Goal: Information Seeking & Learning: Learn about a topic

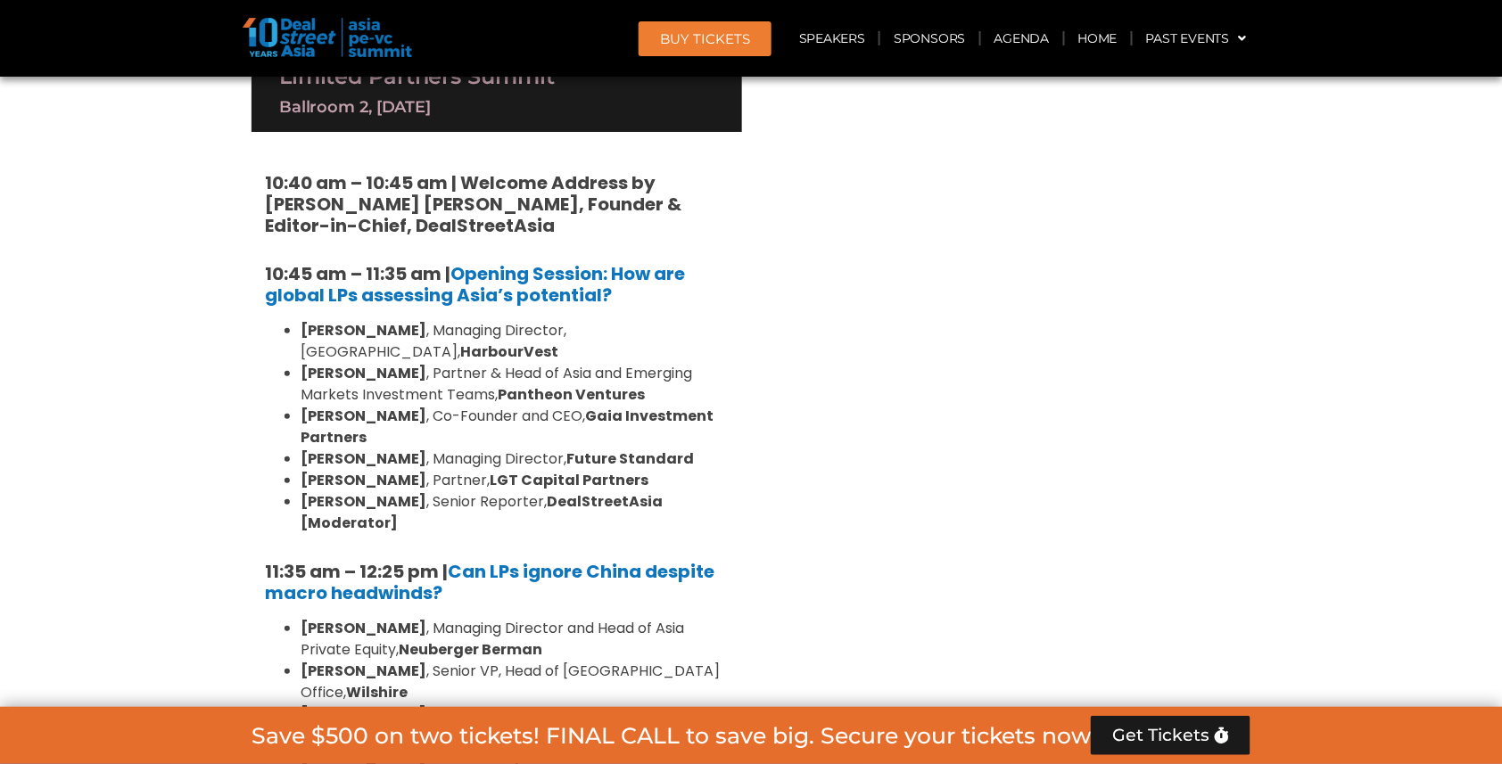
scroll to position [4218, 0]
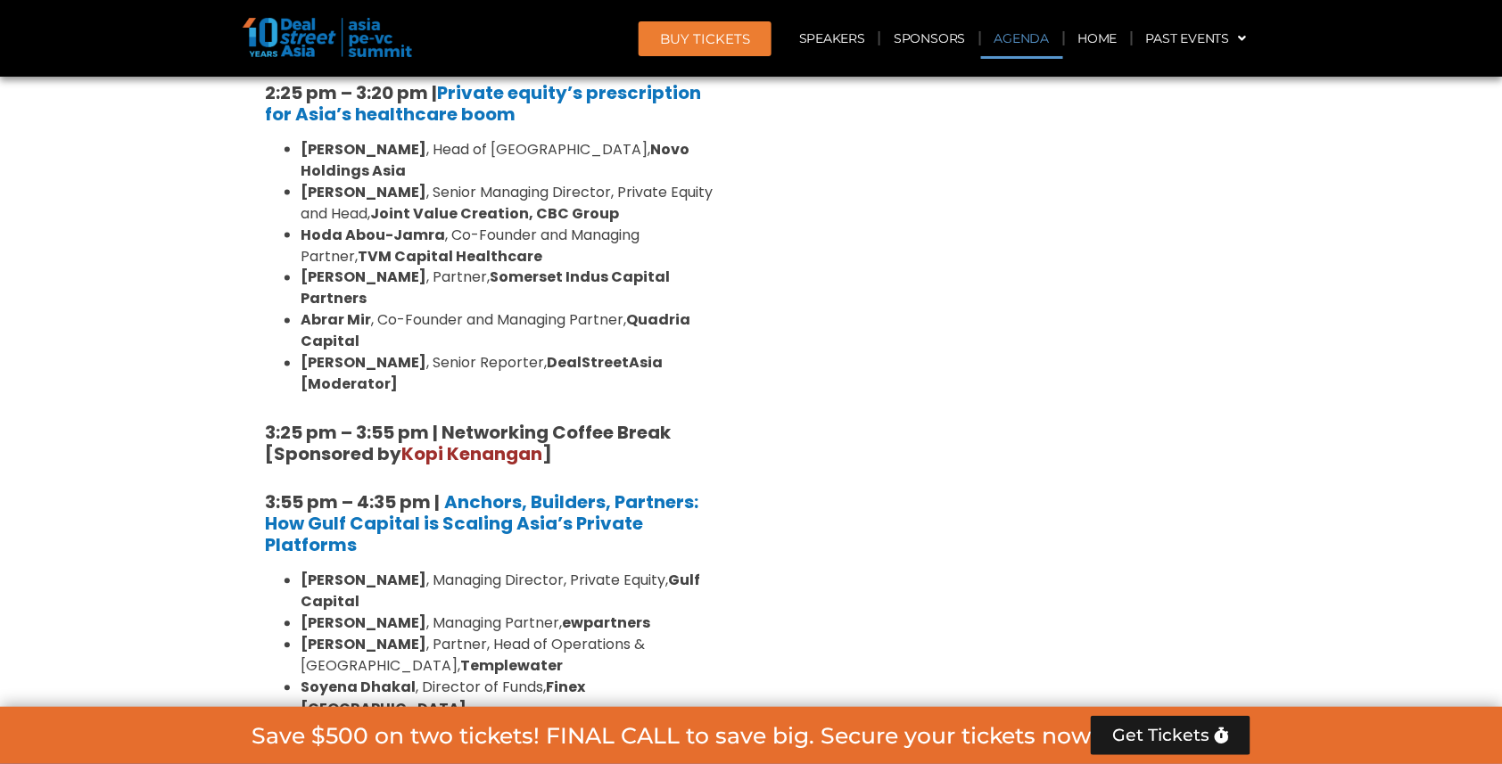
click at [1019, 37] on link "Agenda" at bounding box center [1022, 38] width 82 height 41
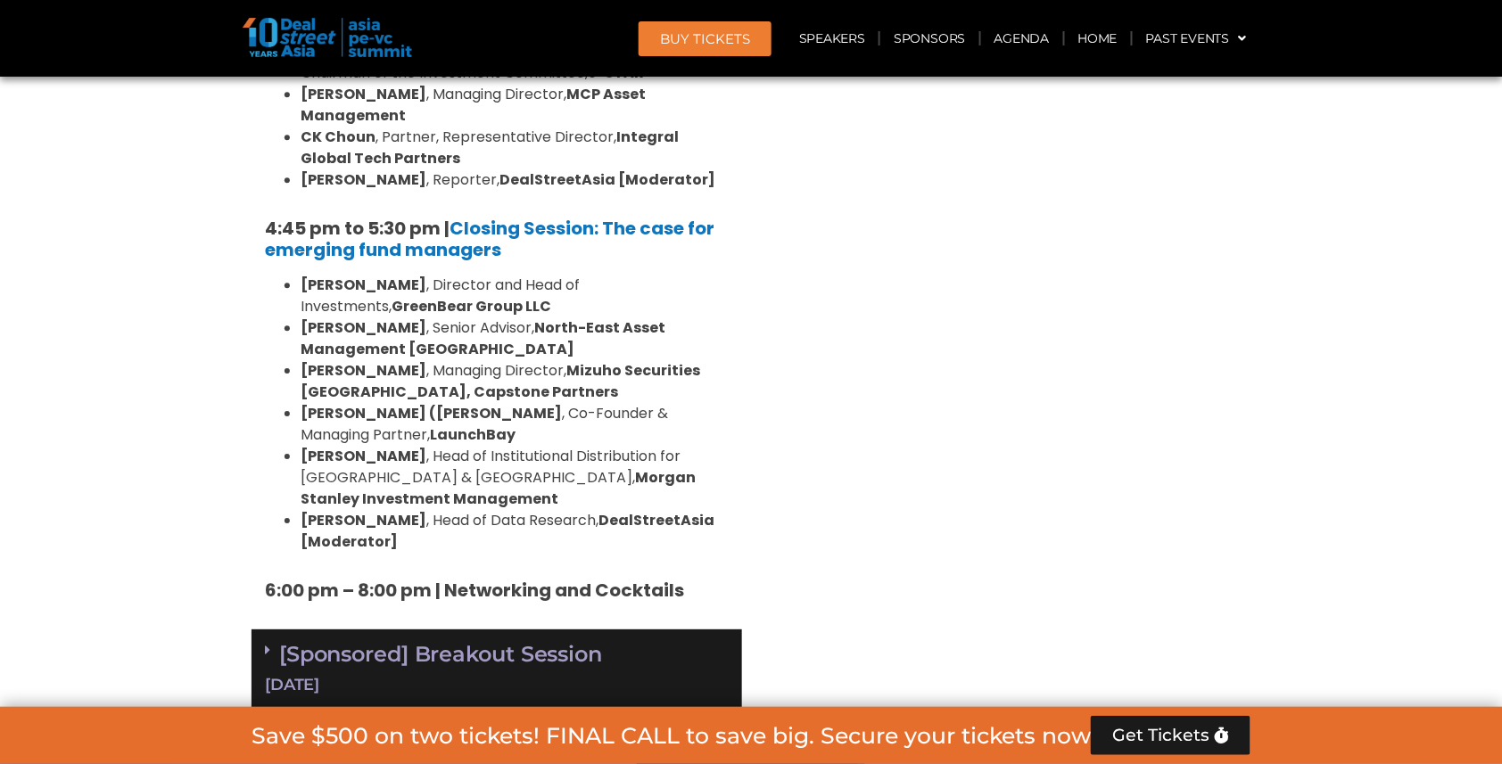
scroll to position [5792, 0]
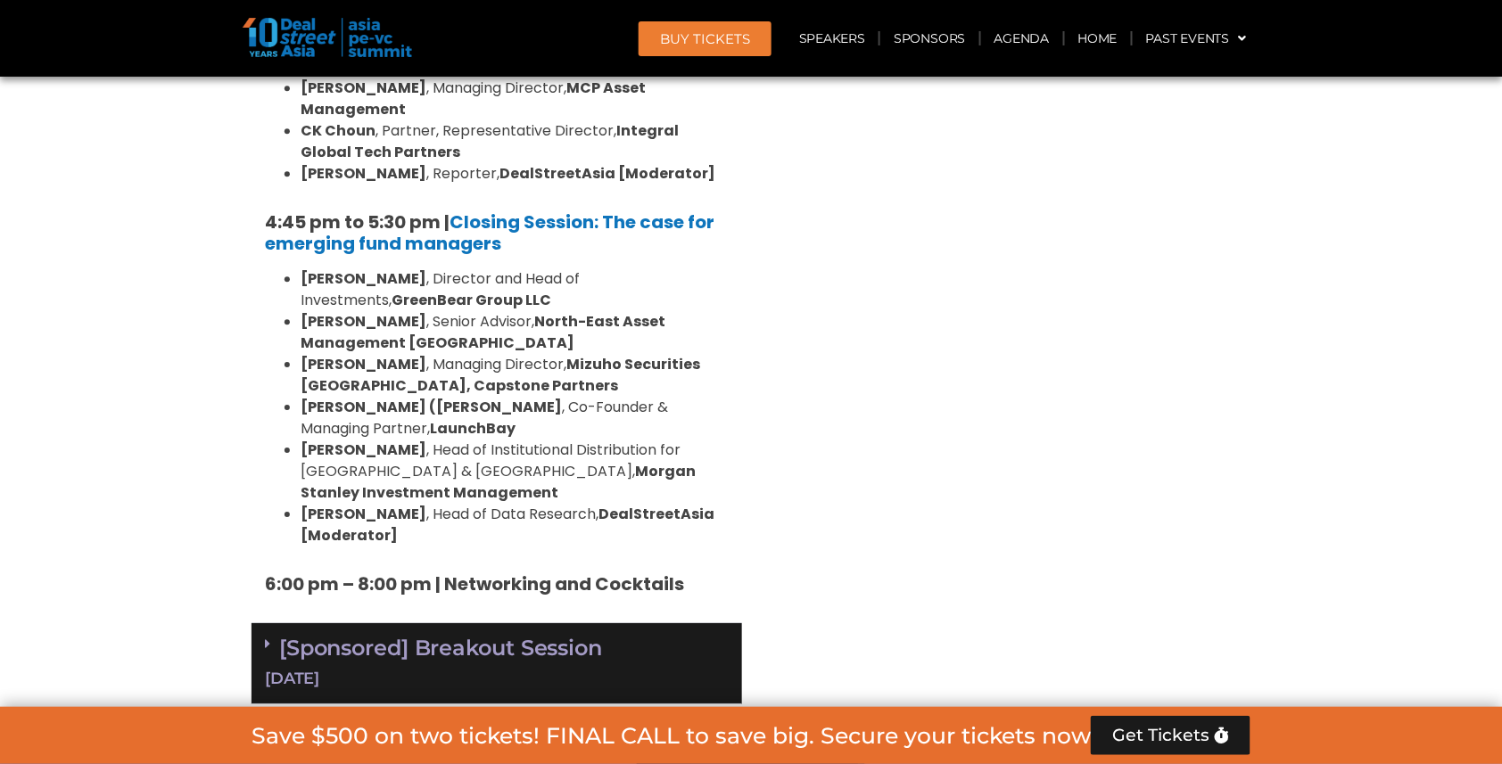
click at [563, 635] on link "[Sponsored] Breakout Session 10 Sept" at bounding box center [497, 662] width 464 height 55
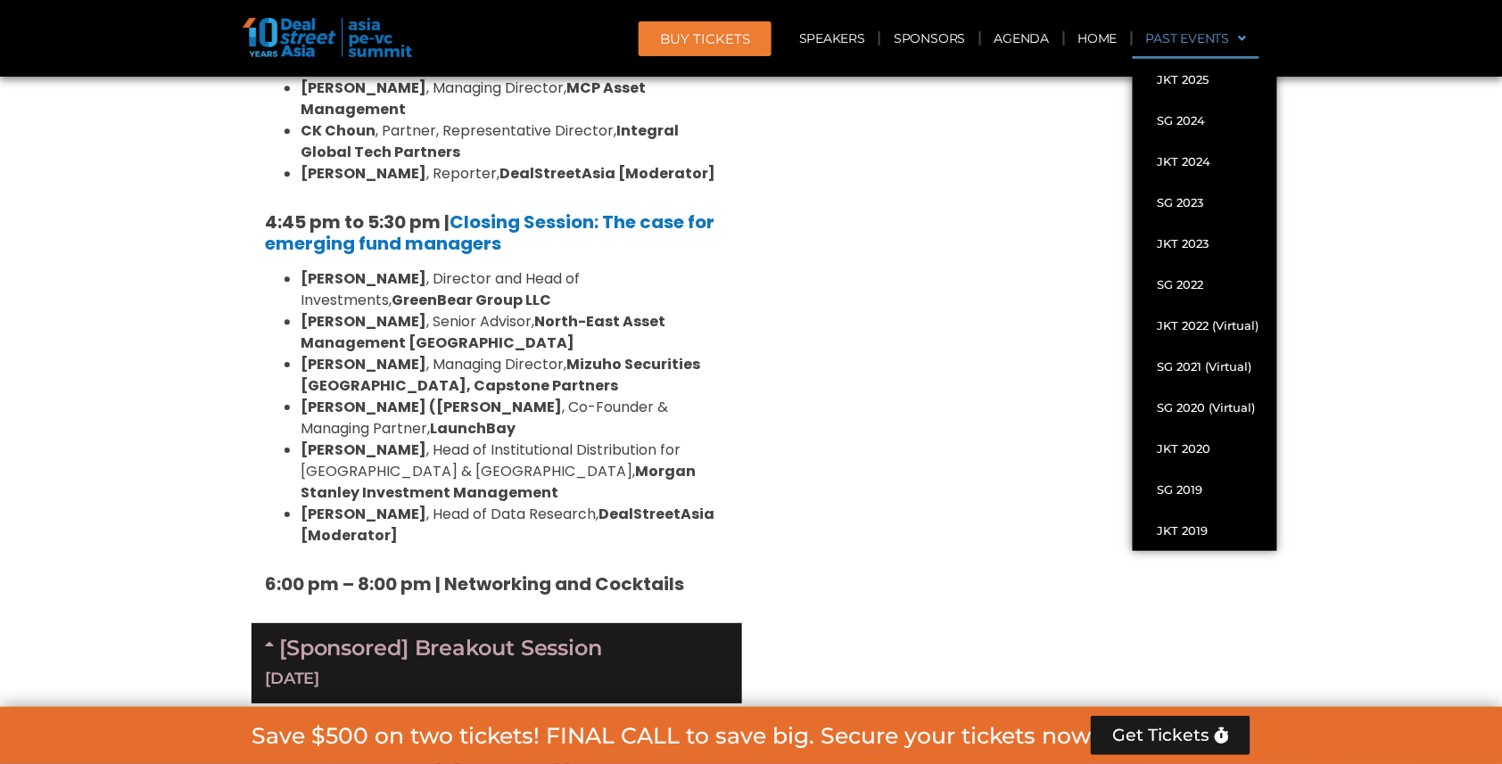
click at [1247, 37] on link "Past Events" at bounding box center [1197, 38] width 128 height 41
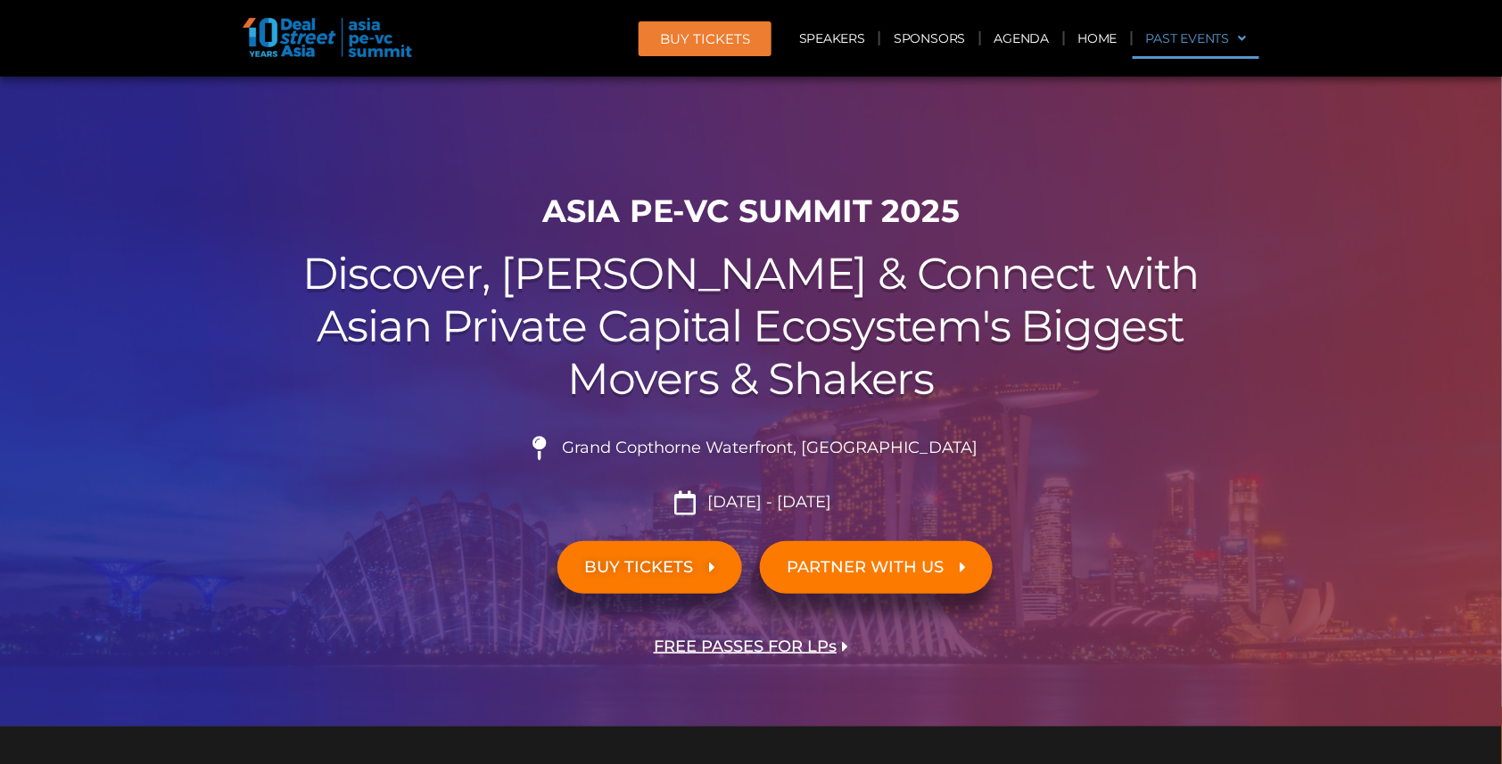
click at [1241, 34] on span at bounding box center [1238, 38] width 17 height 30
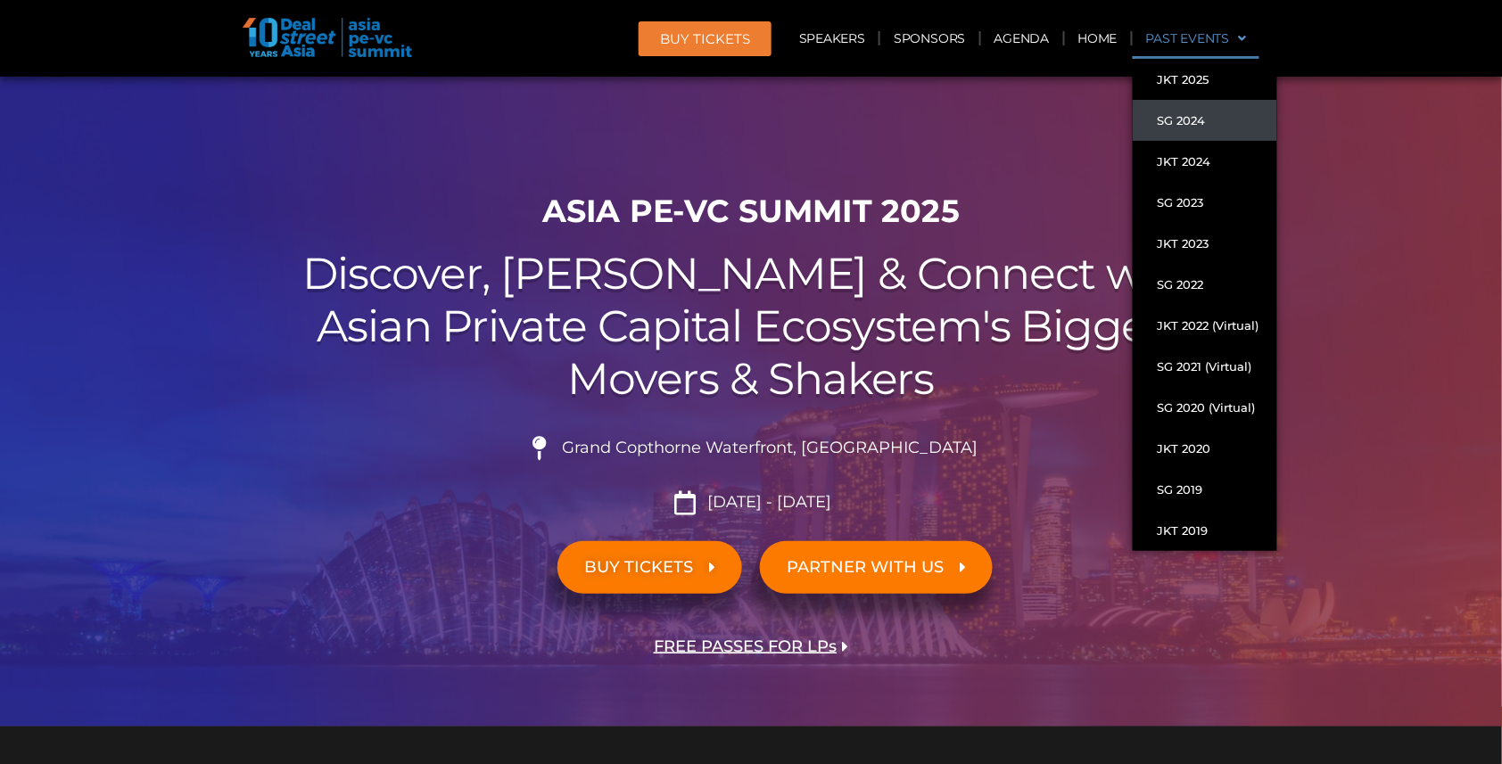
click at [1199, 123] on link "SG 2024" at bounding box center [1205, 120] width 144 height 41
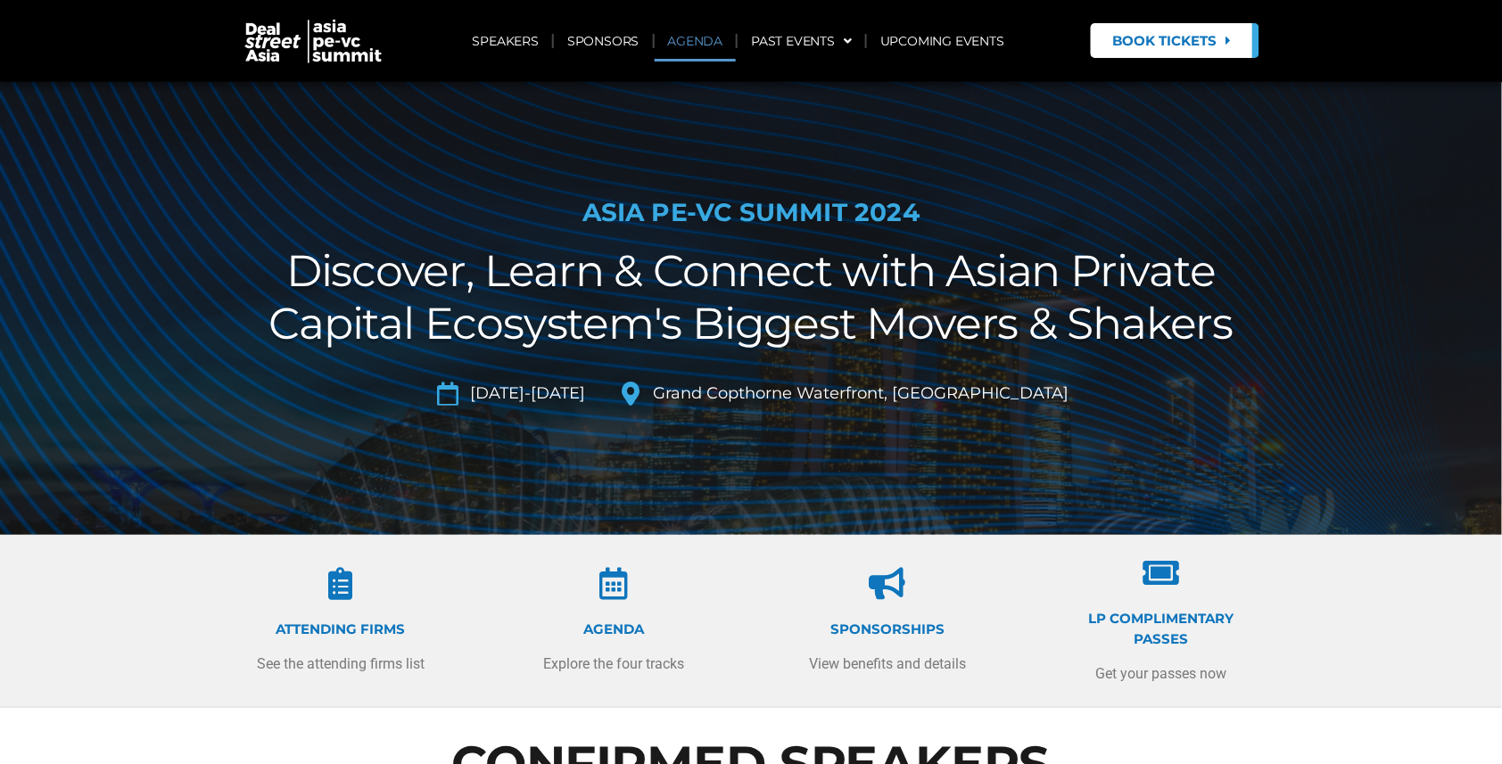
click at [686, 45] on link "AGENDA" at bounding box center [696, 41] width 82 height 41
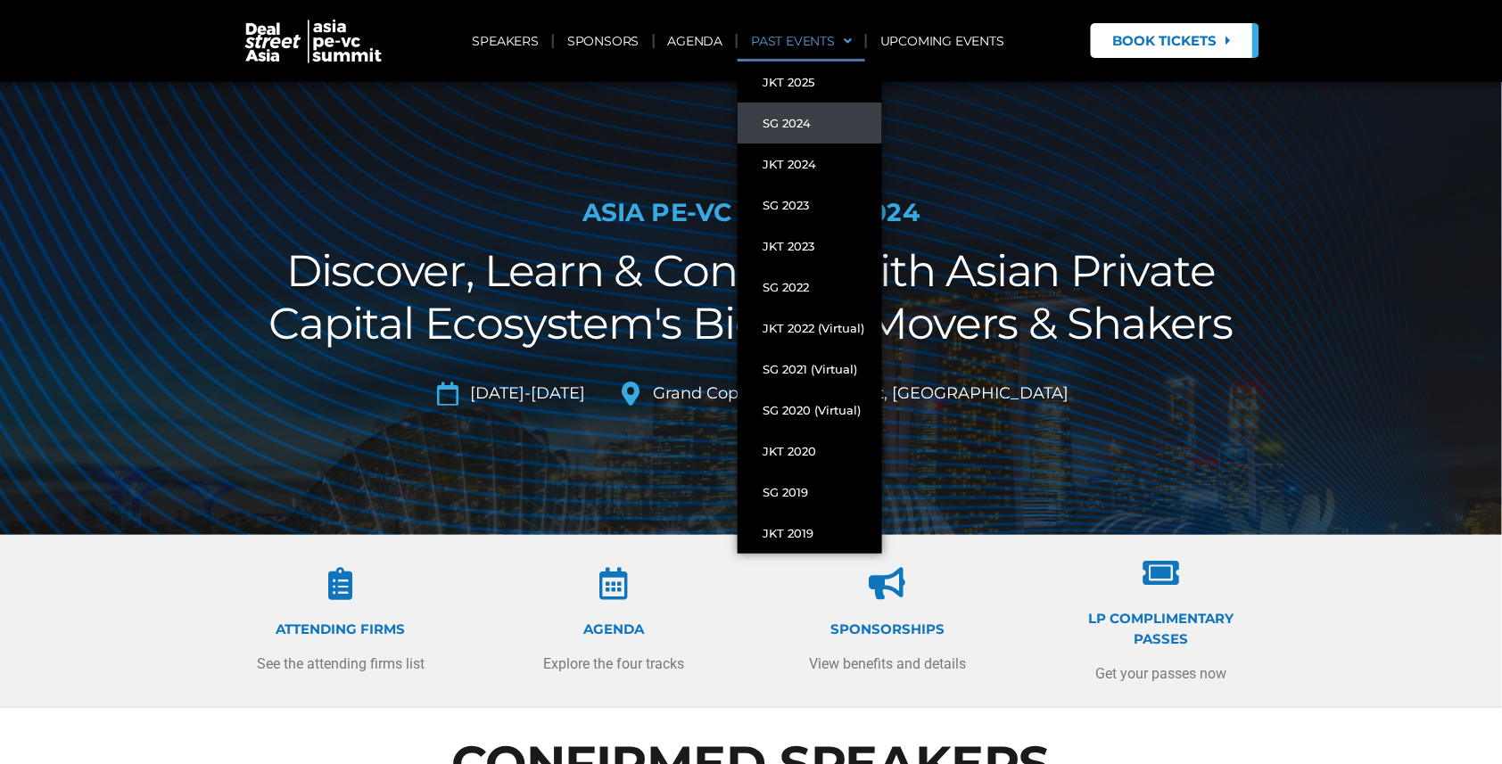
click at [845, 37] on span at bounding box center [843, 41] width 17 height 30
click at [813, 168] on link "JKT 2024" at bounding box center [810, 164] width 144 height 41
click at [848, 42] on span at bounding box center [843, 41] width 17 height 30
click at [806, 201] on link "SG 2023" at bounding box center [810, 205] width 144 height 41
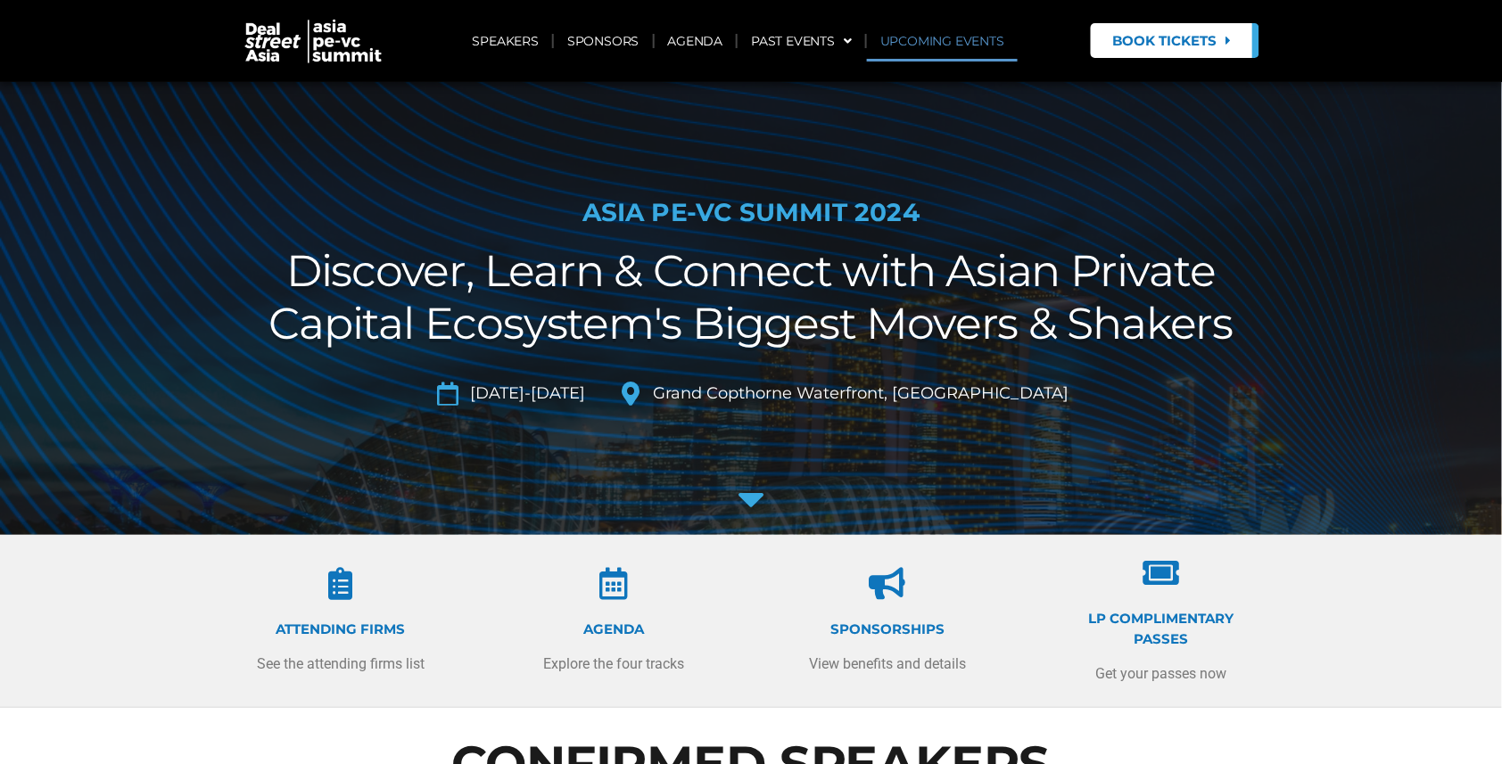
click at [985, 39] on link "UPCOMING EVENTS" at bounding box center [942, 41] width 151 height 41
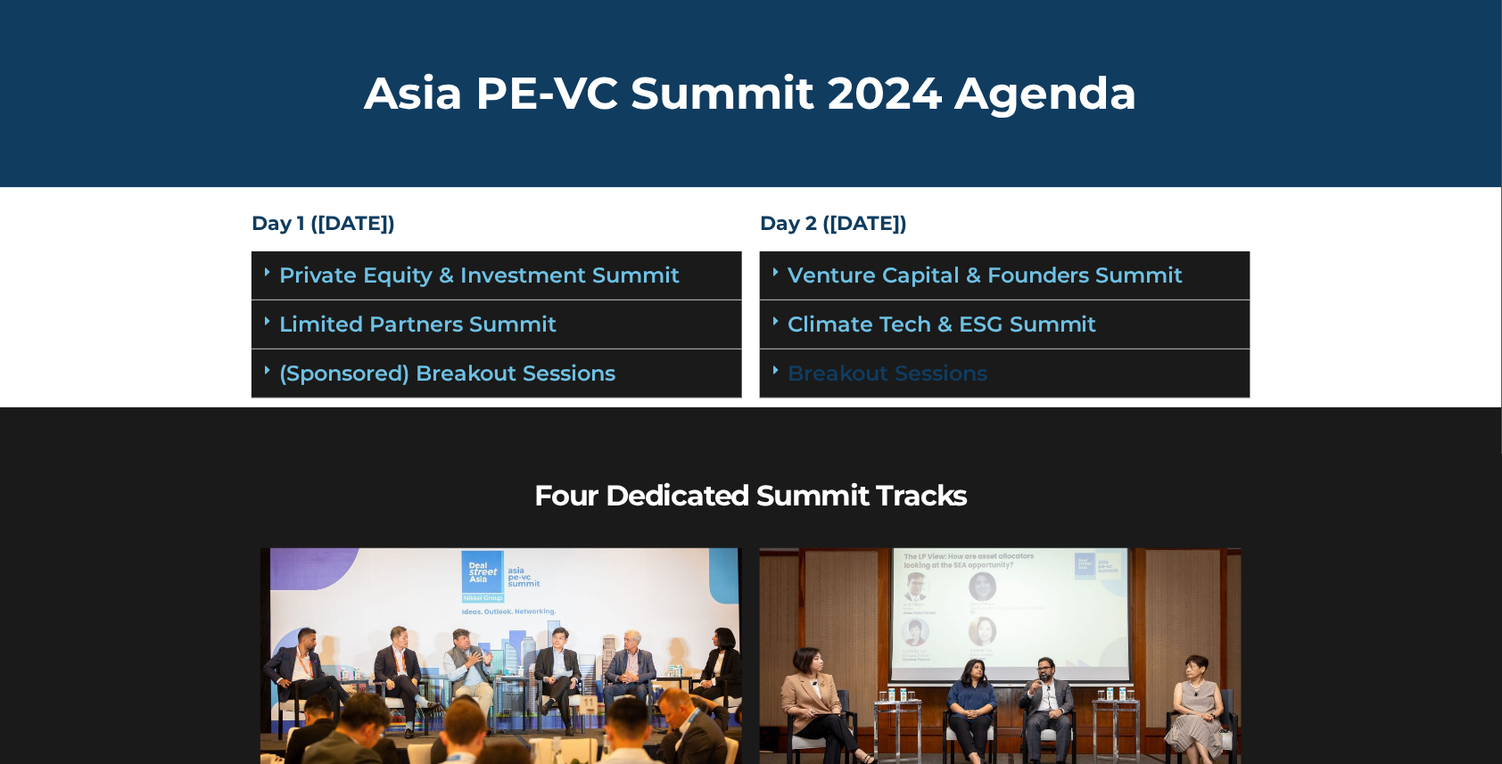
click at [819, 372] on link "Breakout Sessions" at bounding box center [888, 373] width 200 height 26
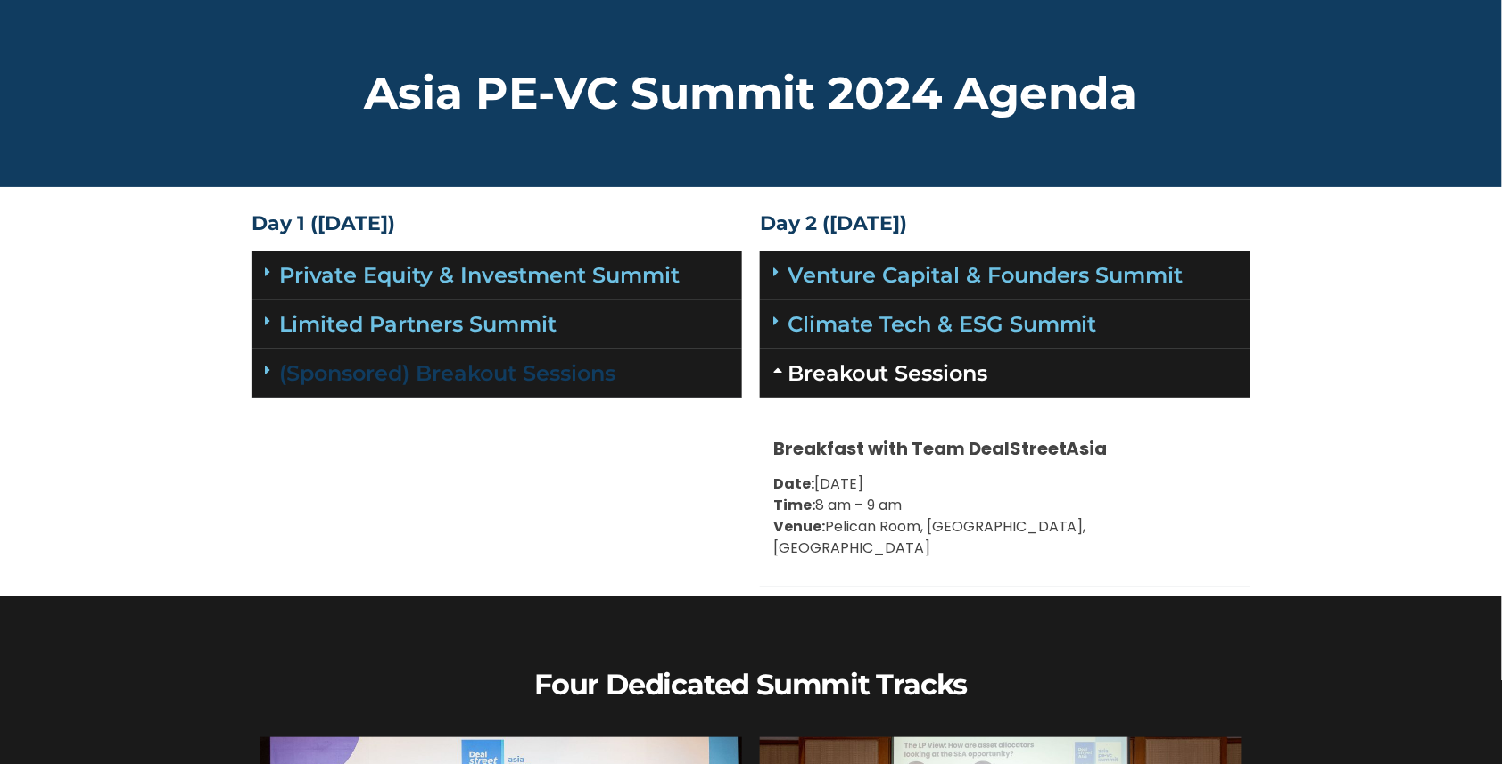
click at [556, 375] on link "(Sponsored) Breakout Sessions" at bounding box center [447, 373] width 336 height 26
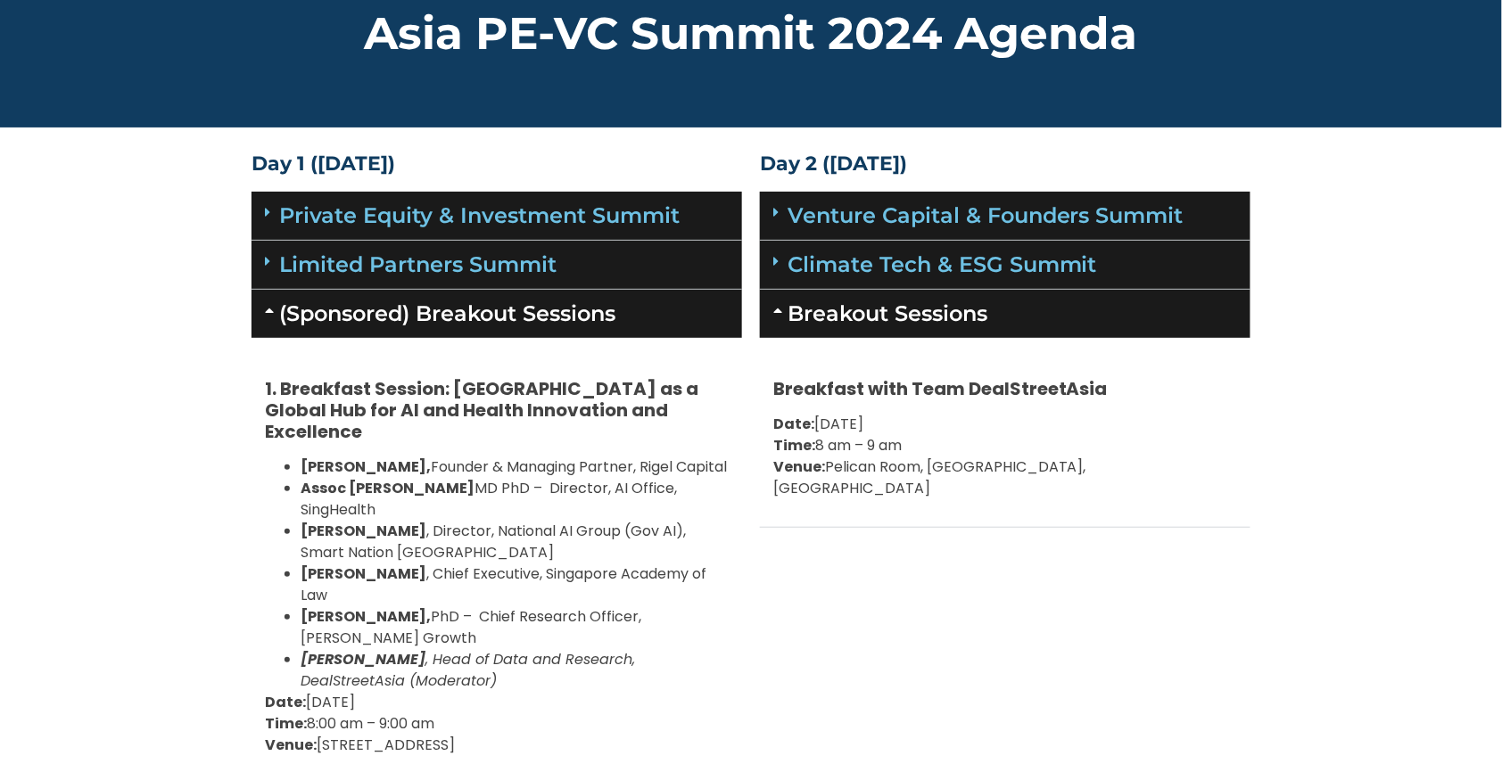
scroll to position [79, 0]
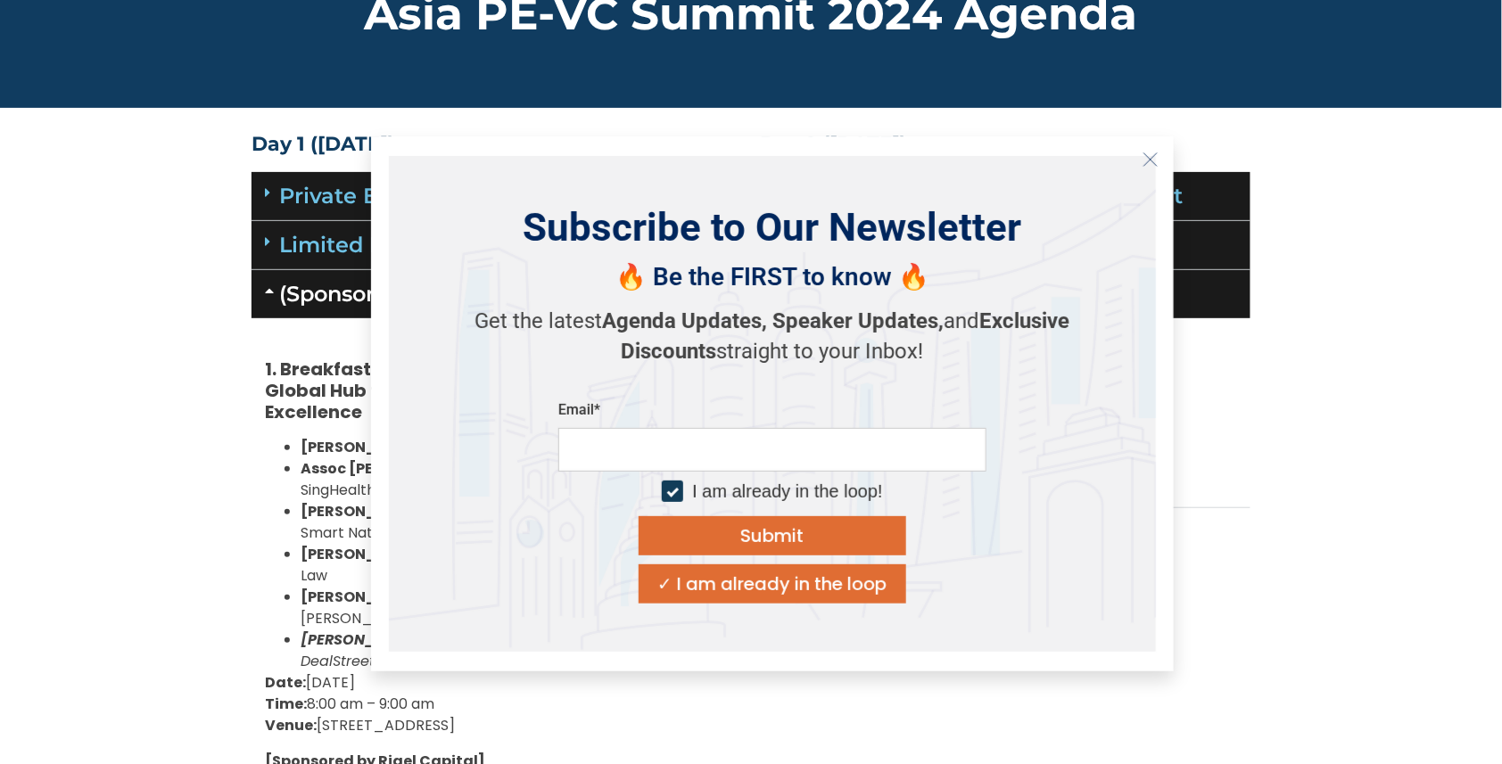
click at [236, 438] on section "Day 1 (17th September) Private Equity & Investment Summit Location: Grand Ballr…" at bounding box center [751, 769] width 1502 height 1287
click at [227, 407] on section "Day 1 (17th September) Private Equity & Investment Summit Location: Grand Ballr…" at bounding box center [751, 769] width 1502 height 1287
click at [1154, 152] on icon "Close" at bounding box center [1150, 160] width 16 height 16
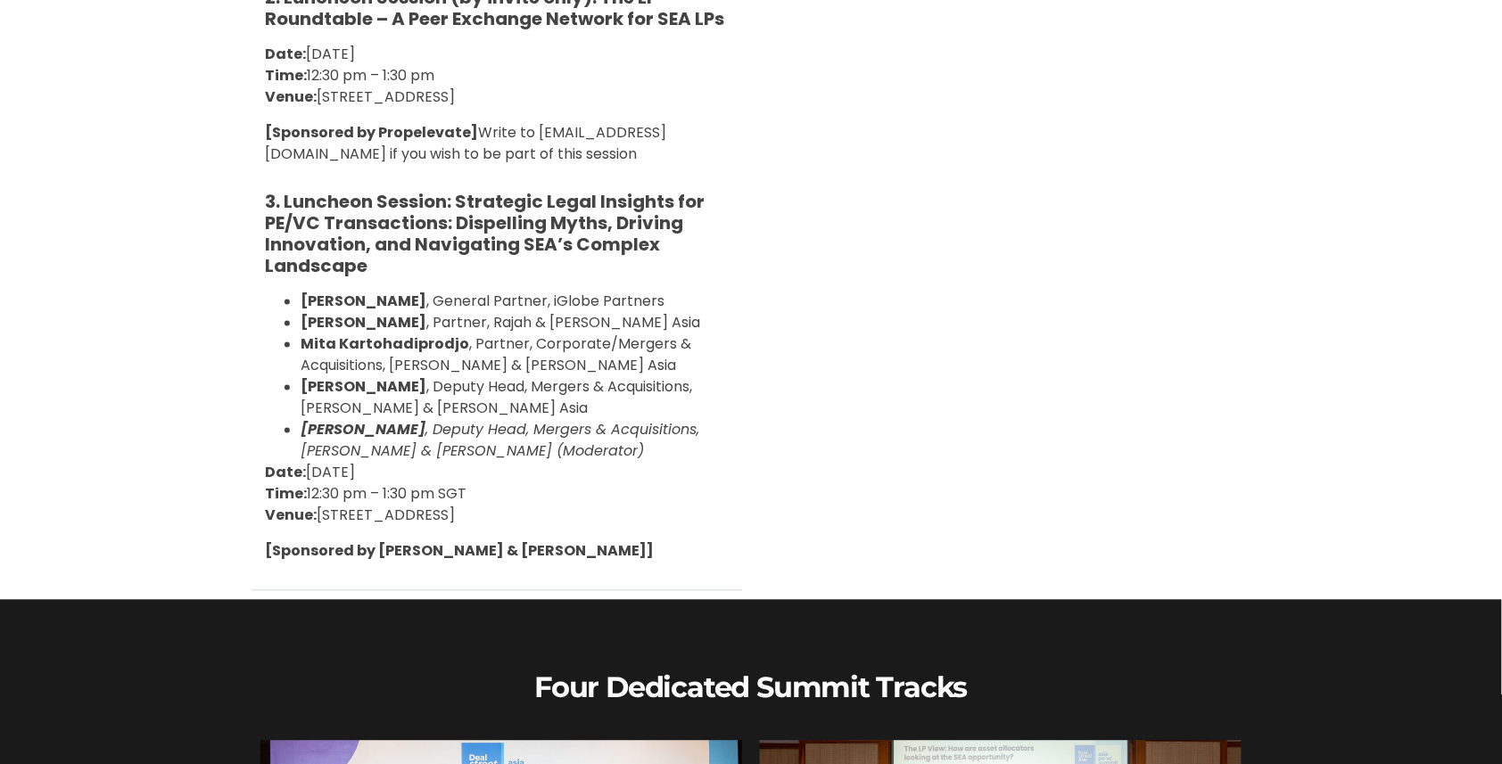
scroll to position [953, 0]
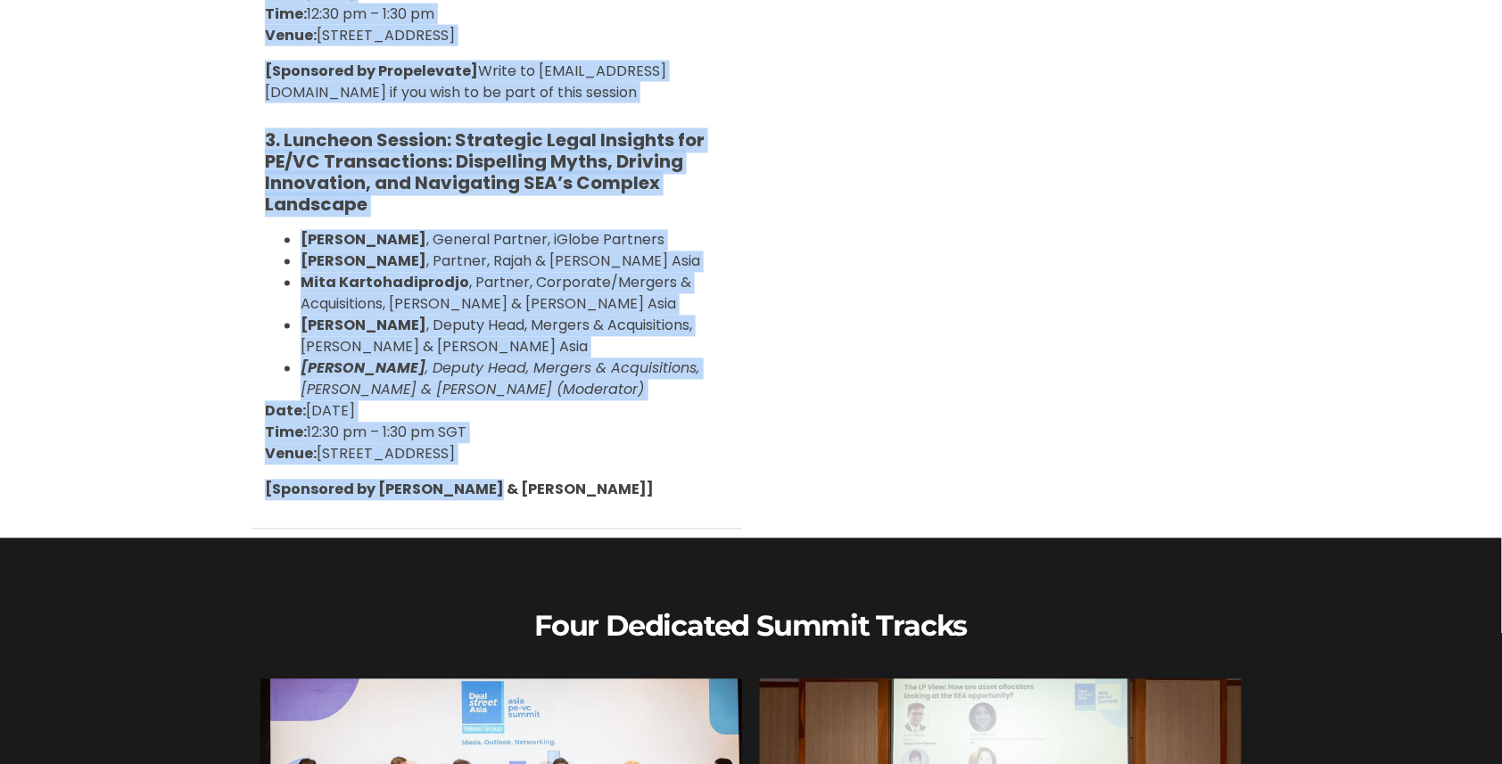
click at [513, 482] on p "[Sponsored by Rajah & Tann]" at bounding box center [497, 490] width 464 height 21
copy div "1. Breakfast Session: Singapore as a Global Hub for AI and Health Innovation an…"
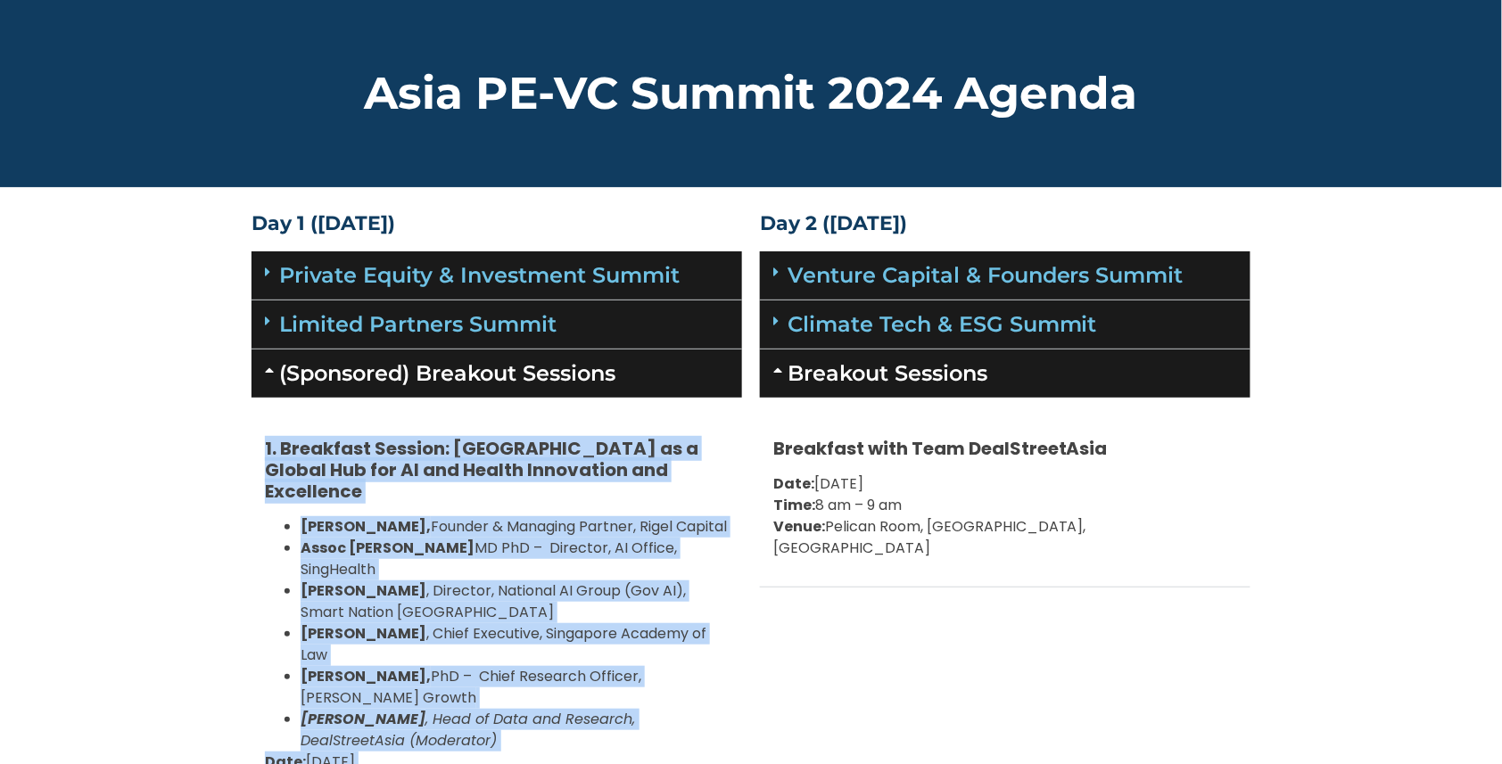
scroll to position [0, 0]
click at [532, 320] on link "Limited Partners Summit" at bounding box center [417, 324] width 277 height 26
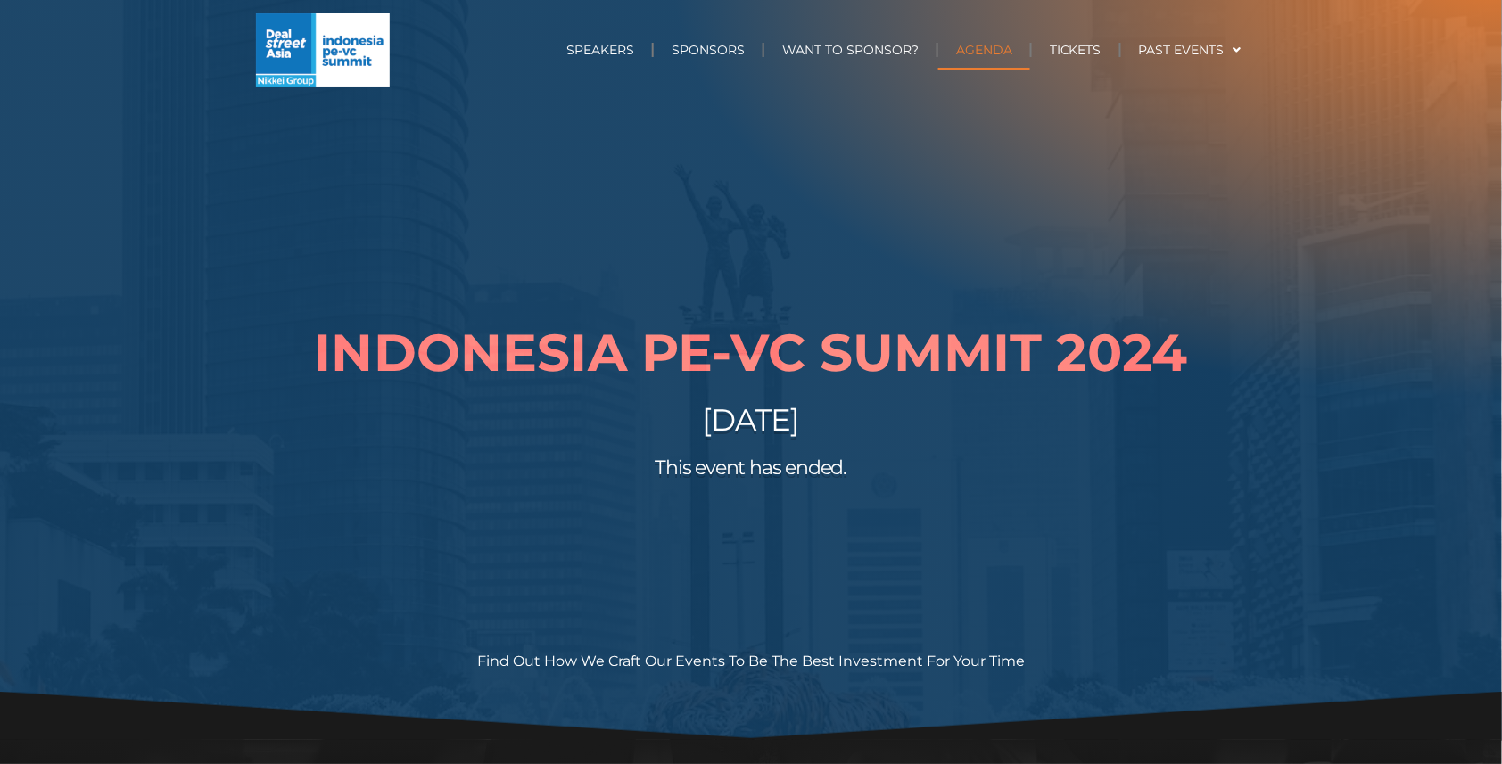
click at [992, 46] on link "AGENDA" at bounding box center [984, 49] width 92 height 41
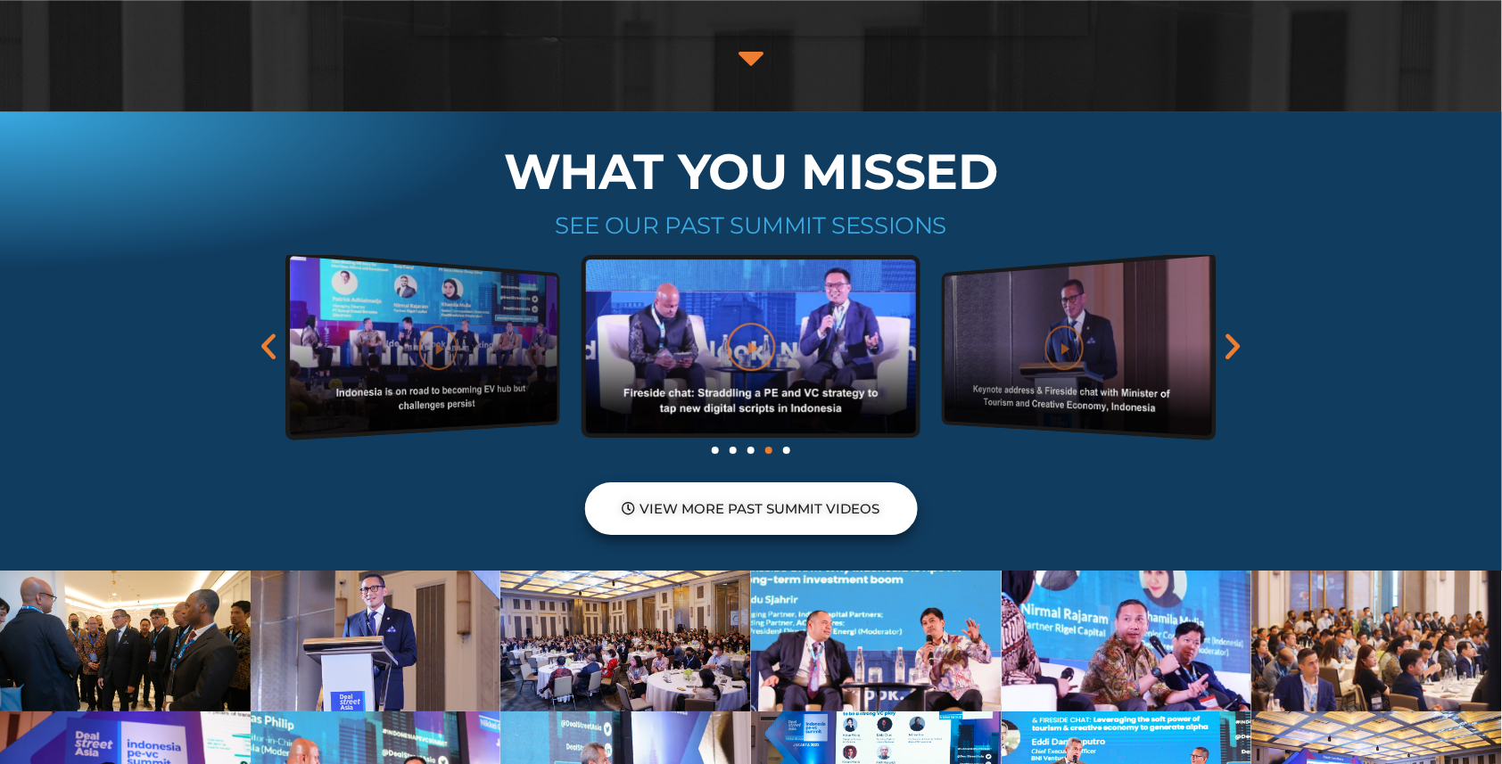
scroll to position [1400, 0]
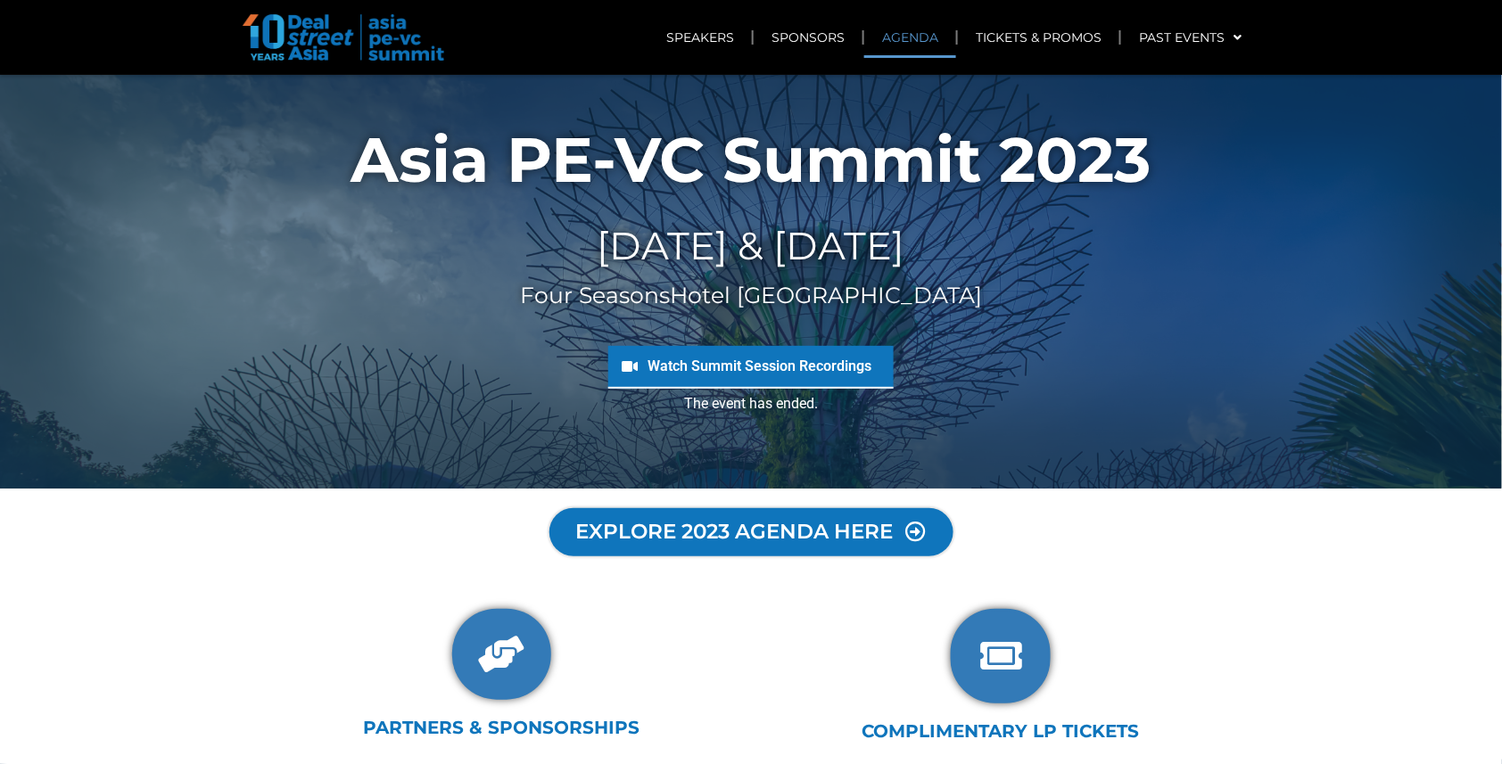
click at [914, 37] on link "AGENDA" at bounding box center [910, 37] width 92 height 41
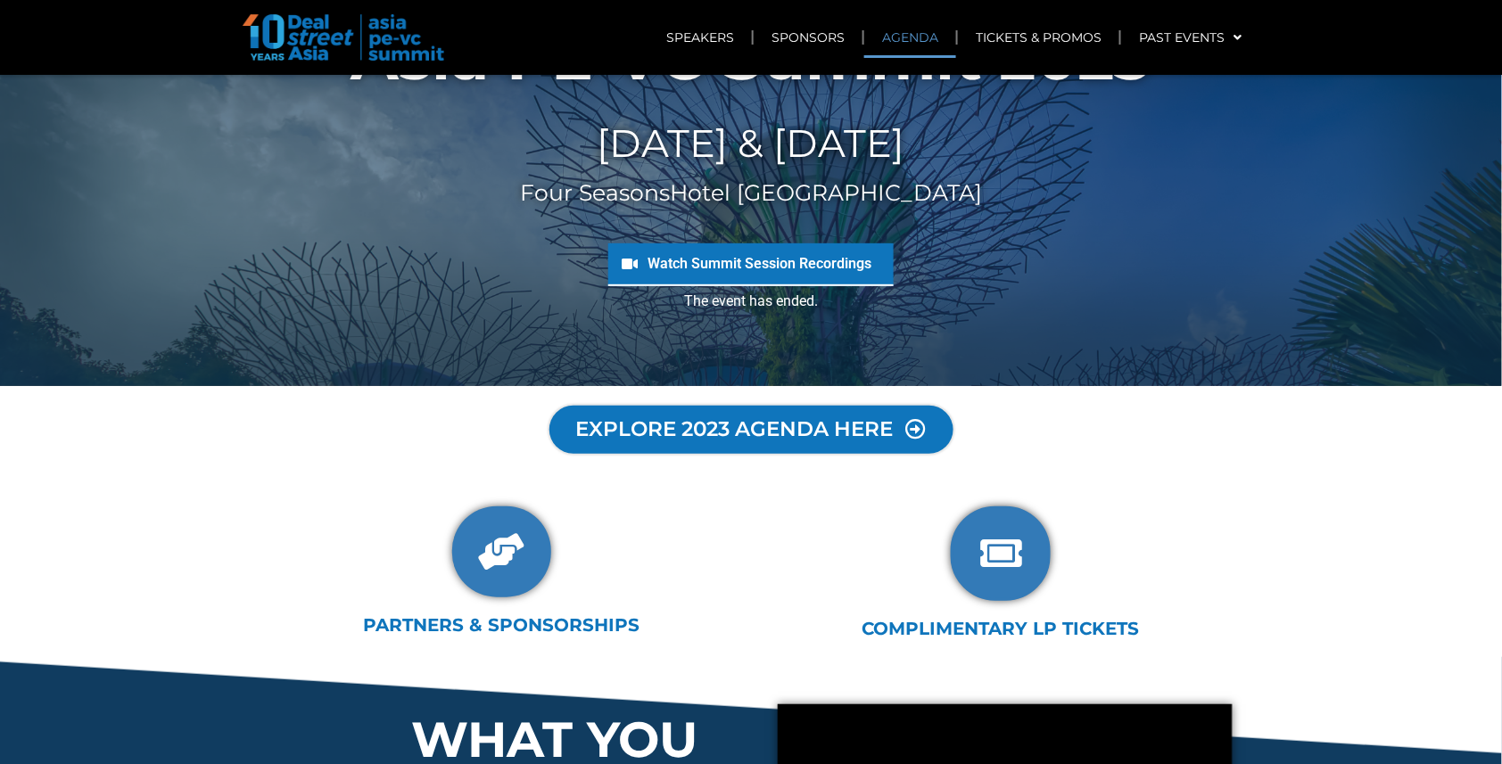
scroll to position [418, 0]
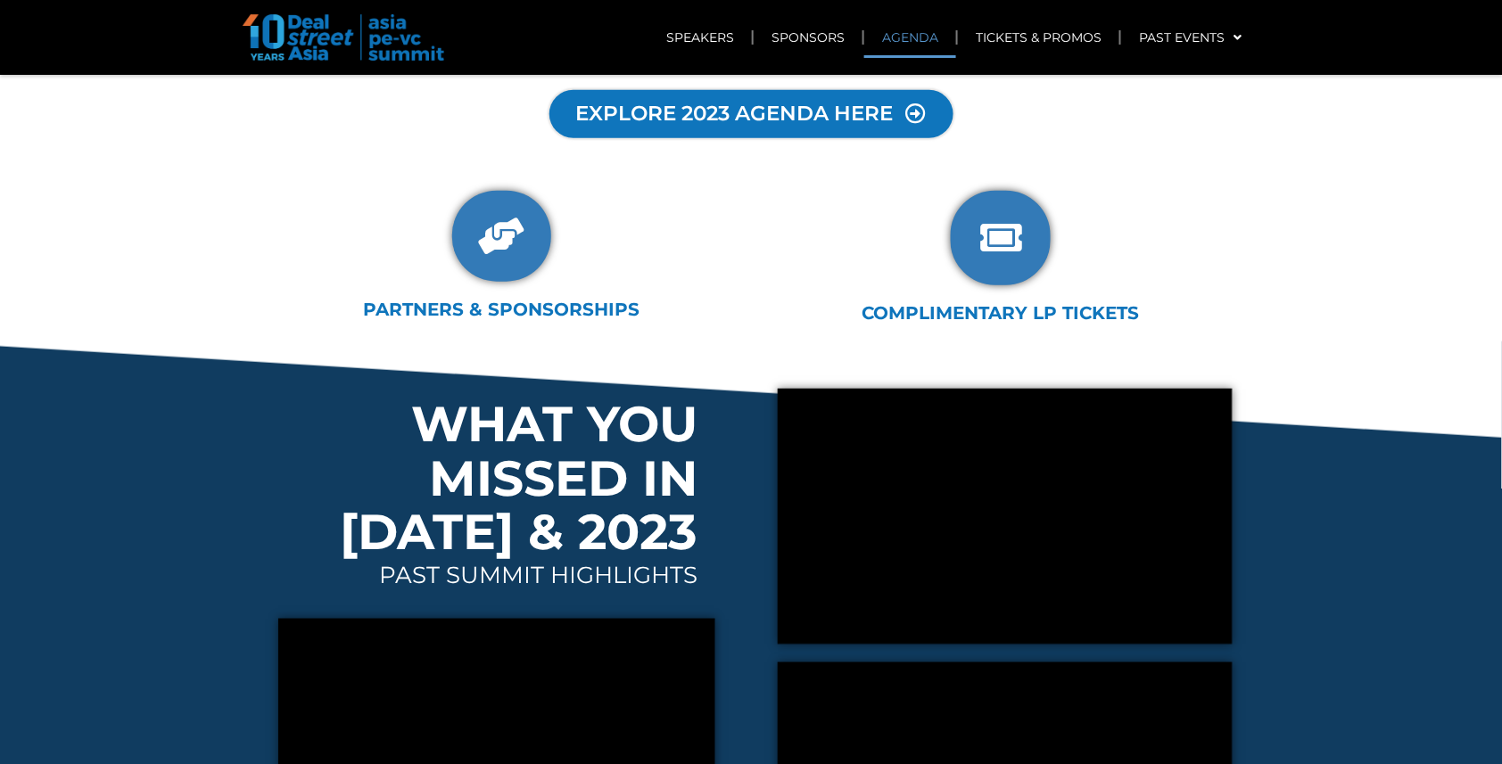
click at [786, 113] on span "EXPLORE 2023 AGENDA HERE" at bounding box center [736, 115] width 288 height 20
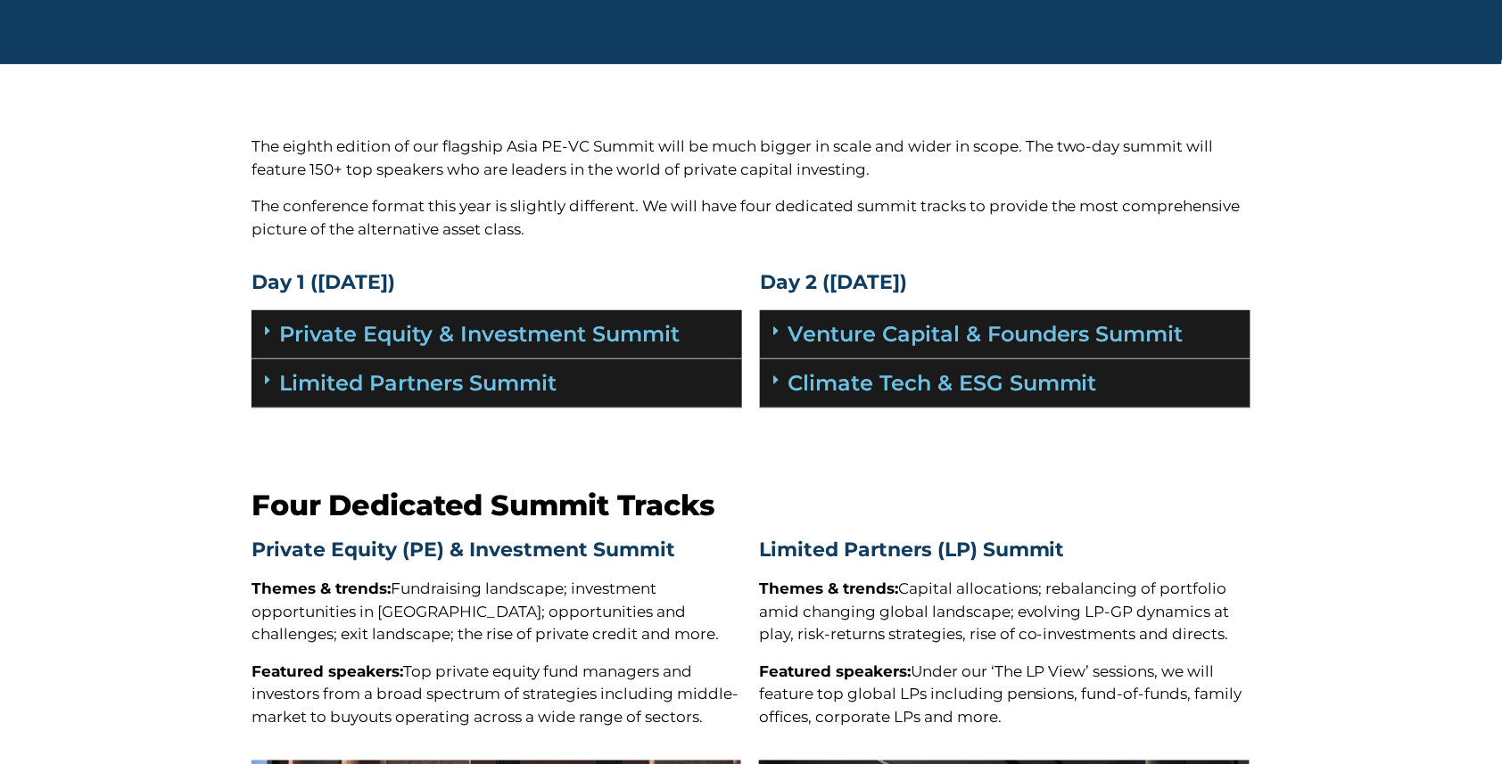
scroll to position [93, 0]
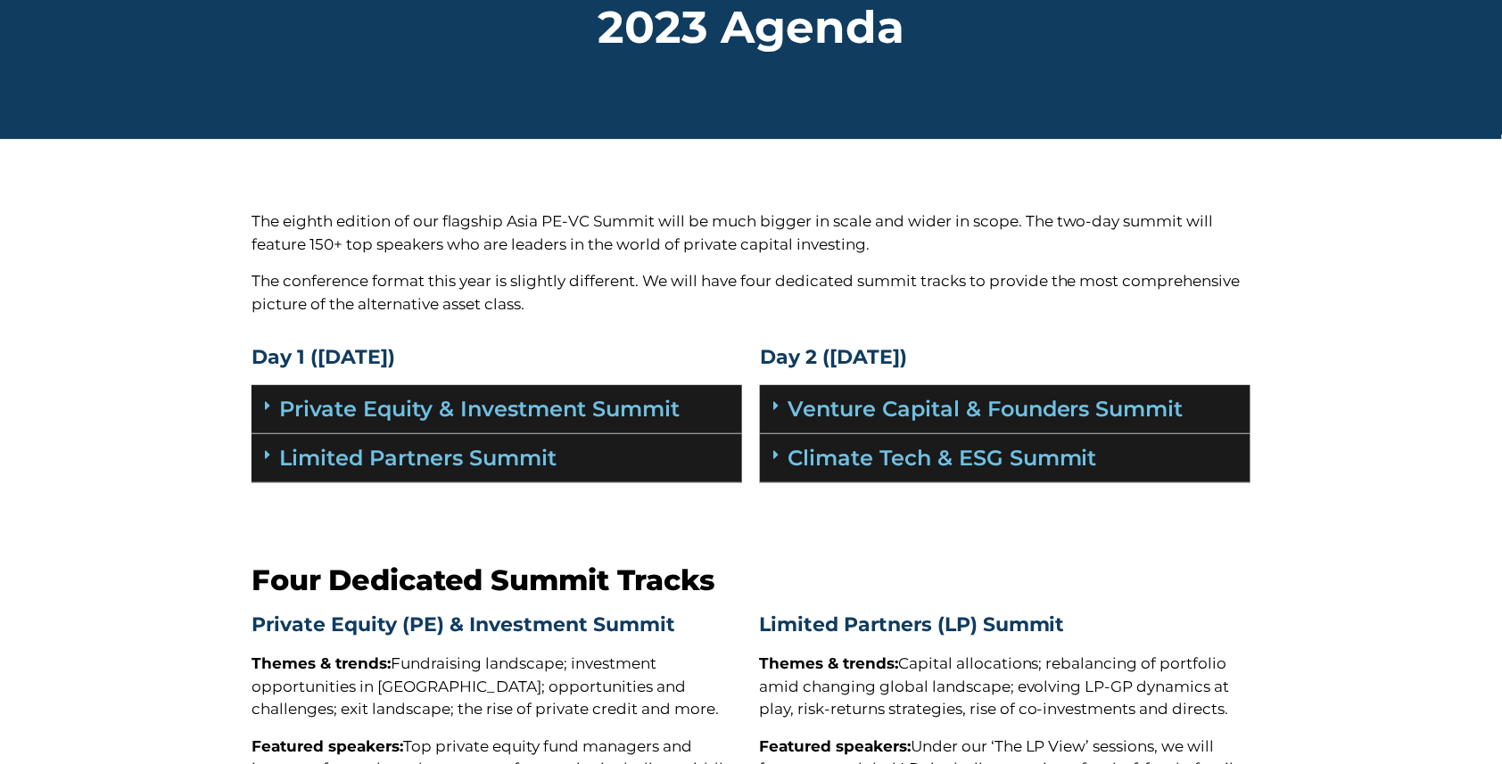
click at [550, 180] on div at bounding box center [751, 170] width 999 height 45
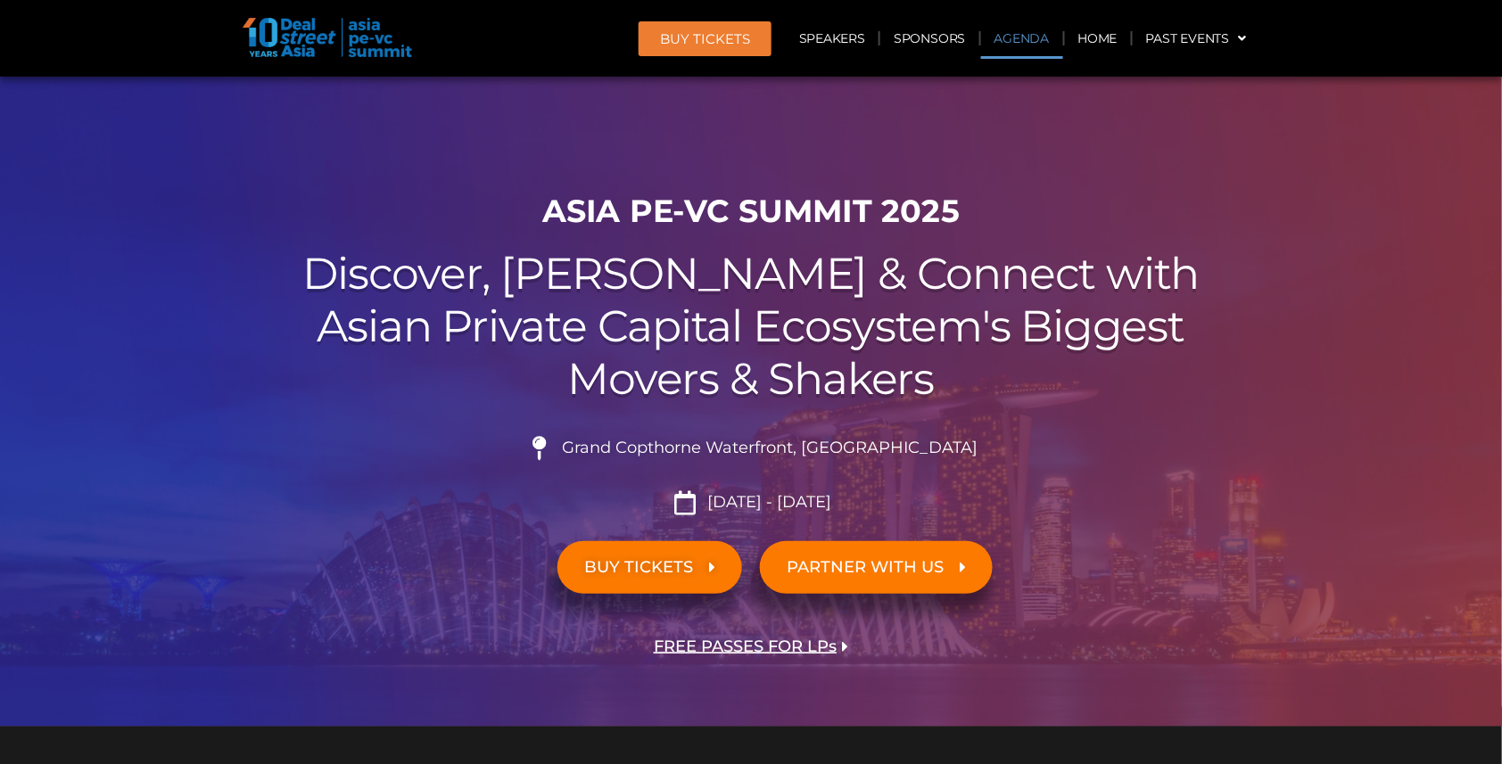
click at [1016, 37] on link "Agenda" at bounding box center [1022, 38] width 82 height 41
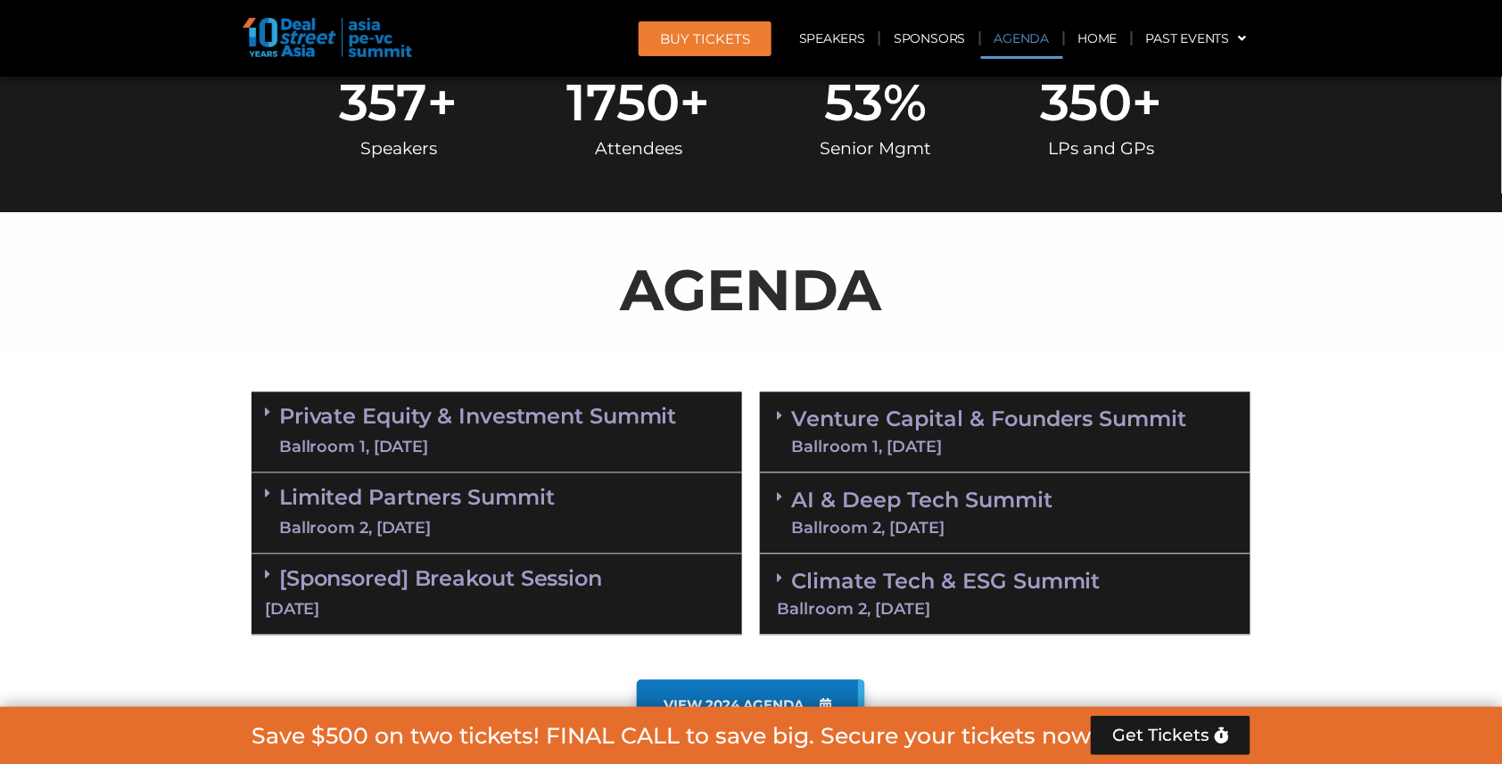
scroll to position [925, 0]
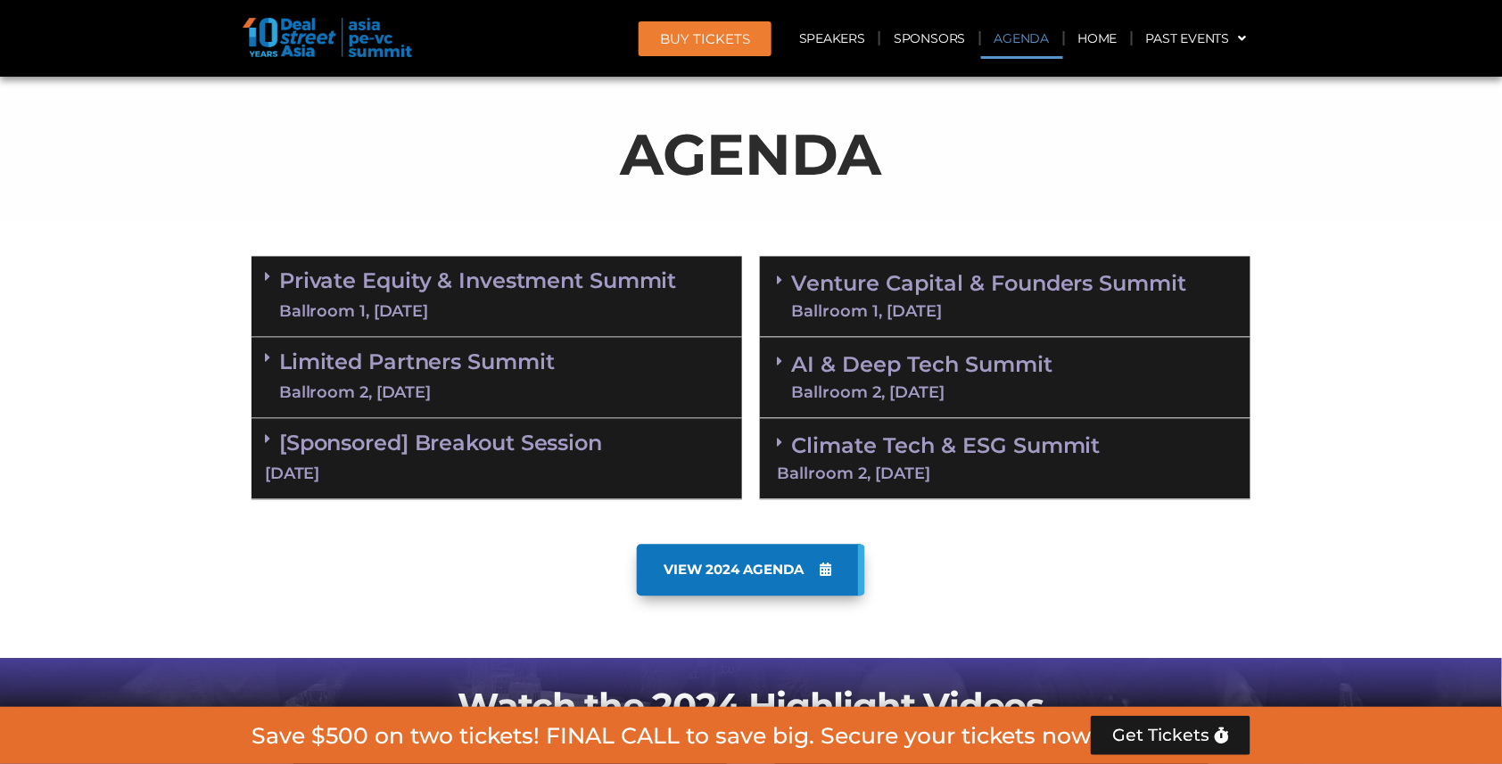
click at [437, 435] on link "[Sponsored] Breakout Session [DATE]" at bounding box center [497, 458] width 464 height 55
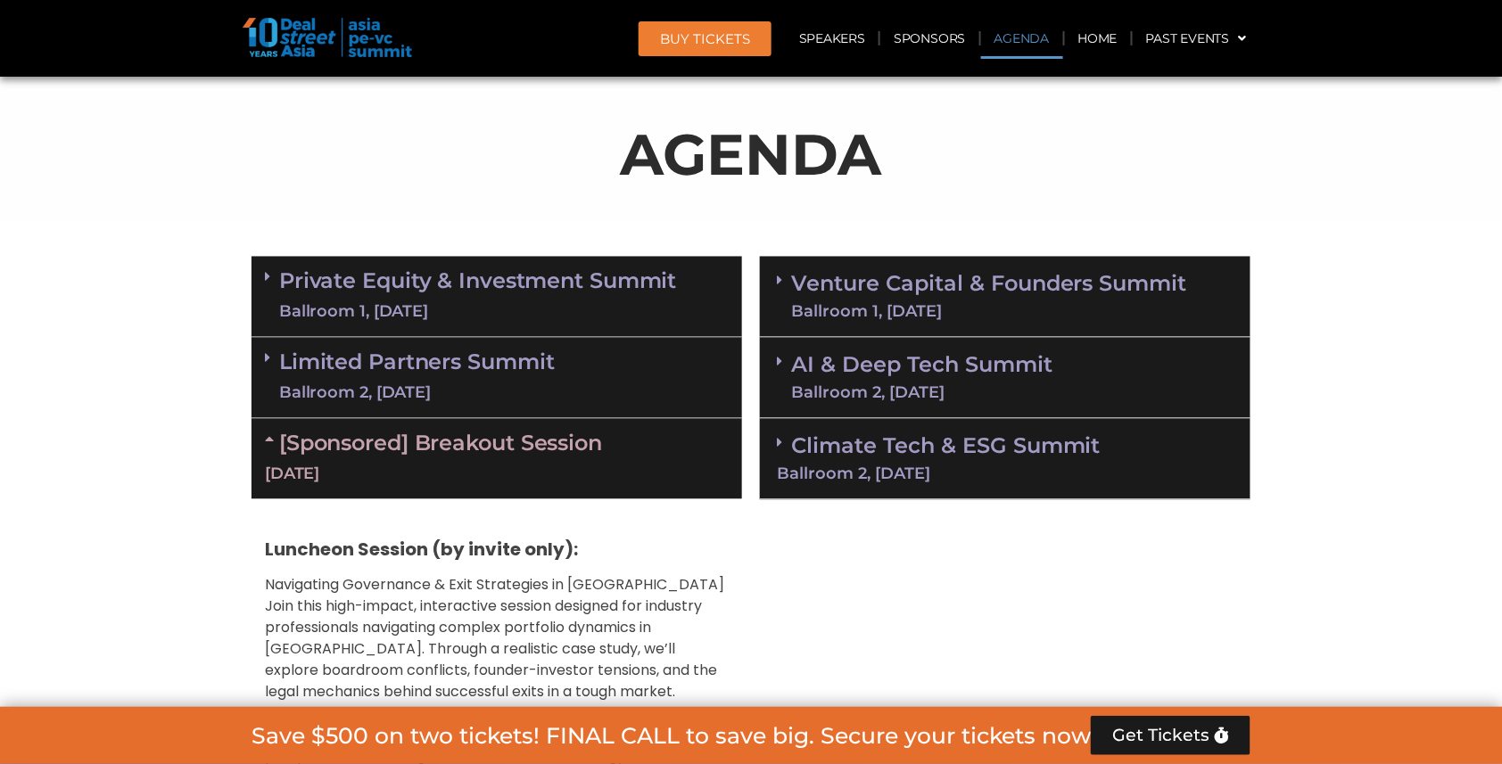
scroll to position [1127, 0]
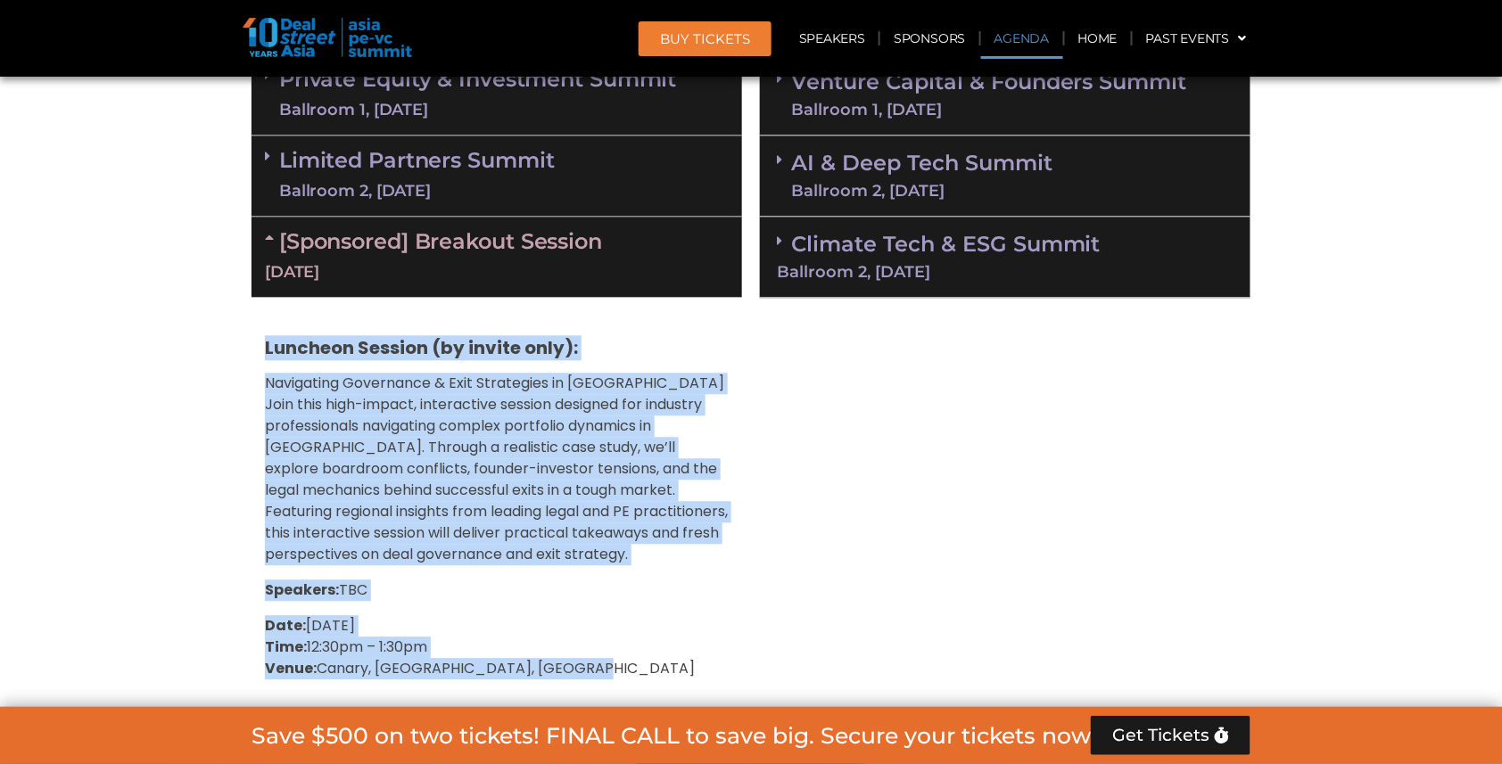
drag, startPoint x: 264, startPoint y: 330, endPoint x: 640, endPoint y: 647, distance: 491.8
click at [640, 647] on div "Luncheon Session (by invite only): Navigating Governance & Exit Strategies in […" at bounding box center [497, 502] width 491 height 411
copy div "Luncheon Session (by invite only): Navigating Governance & Exit Strategies in […"
